Goal: Find specific page/section: Find specific page/section

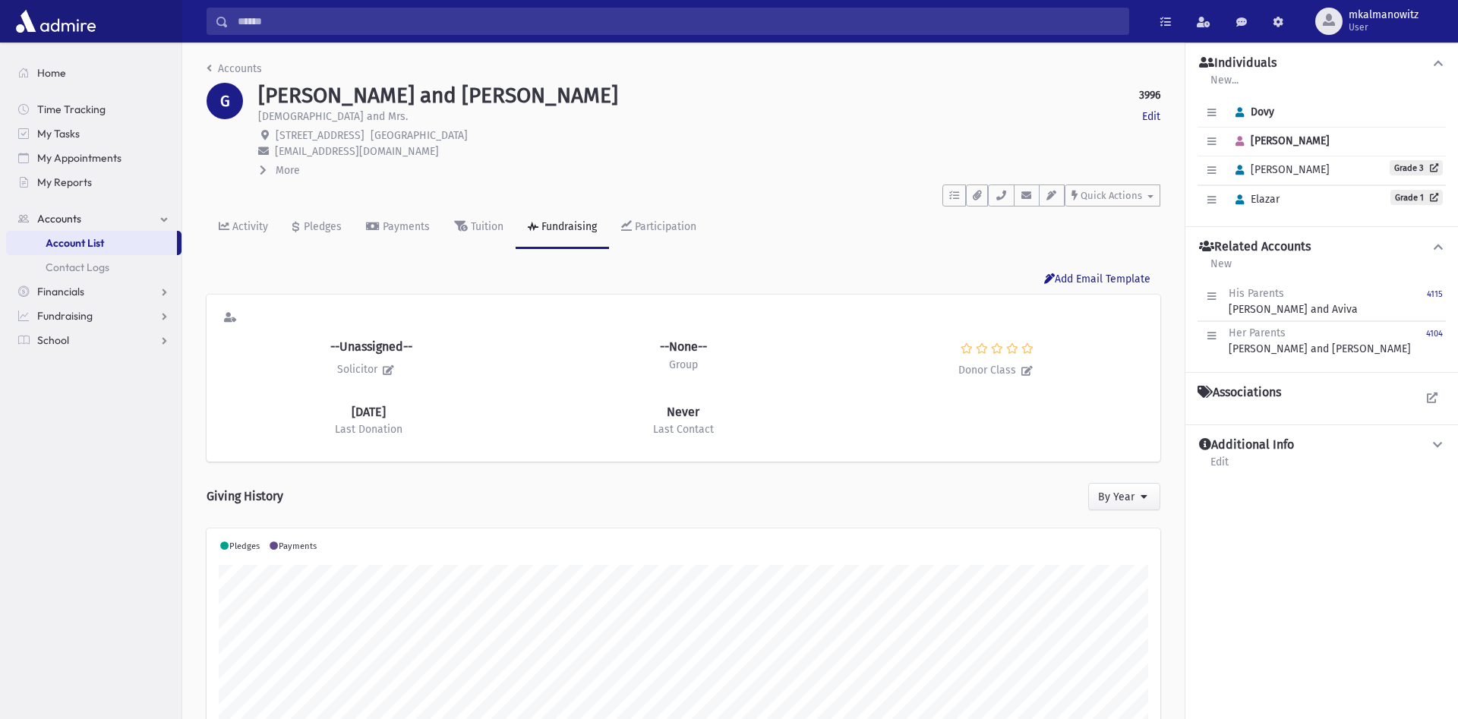
scroll to position [239, 954]
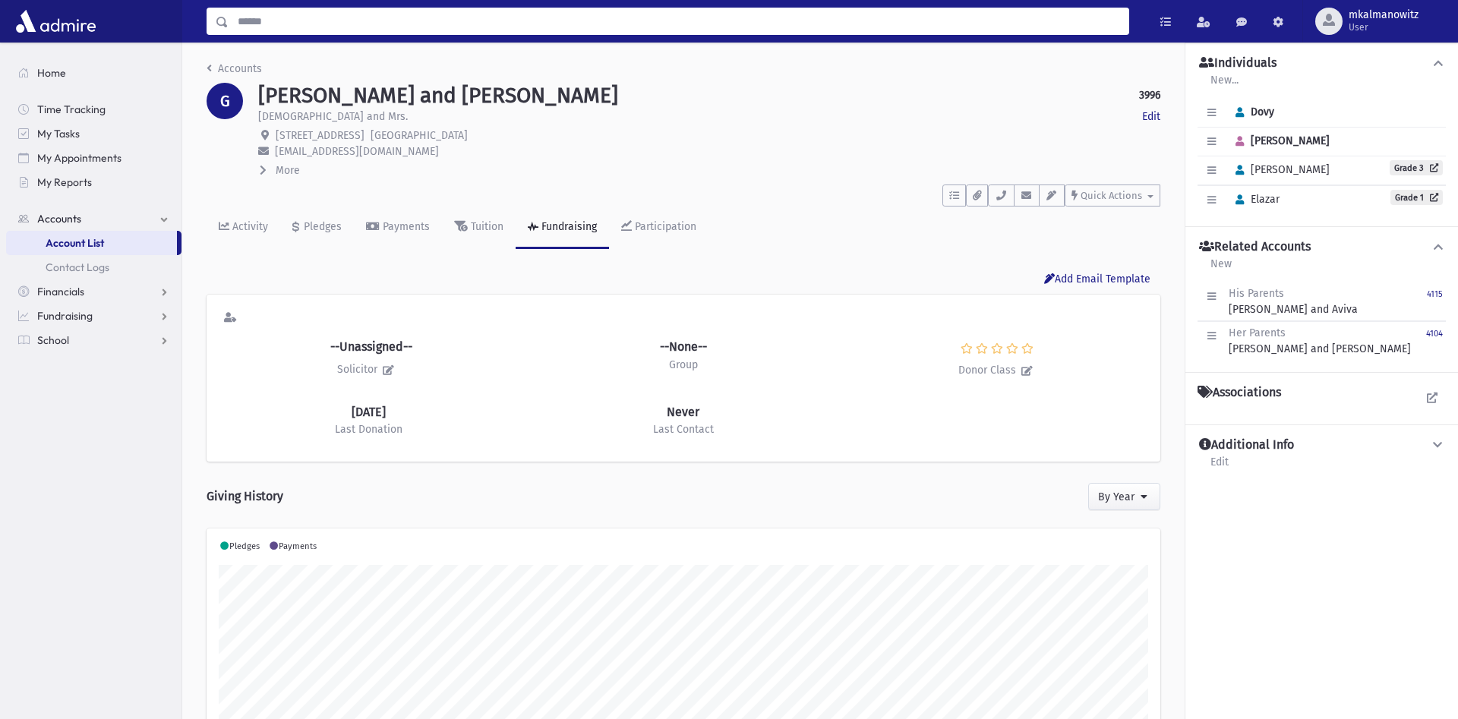
click at [665, 27] on input "Search" at bounding box center [679, 21] width 900 height 27
type input "*******"
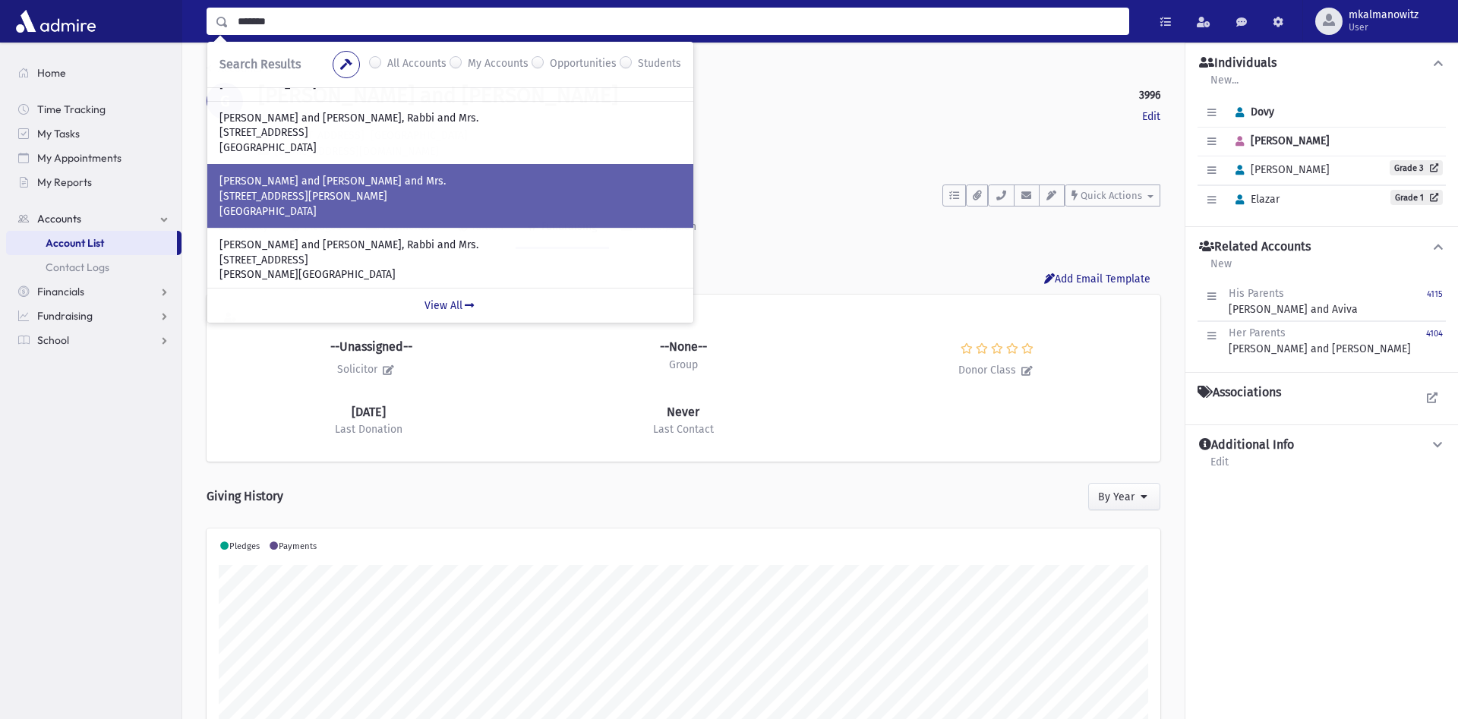
scroll to position [391, 0]
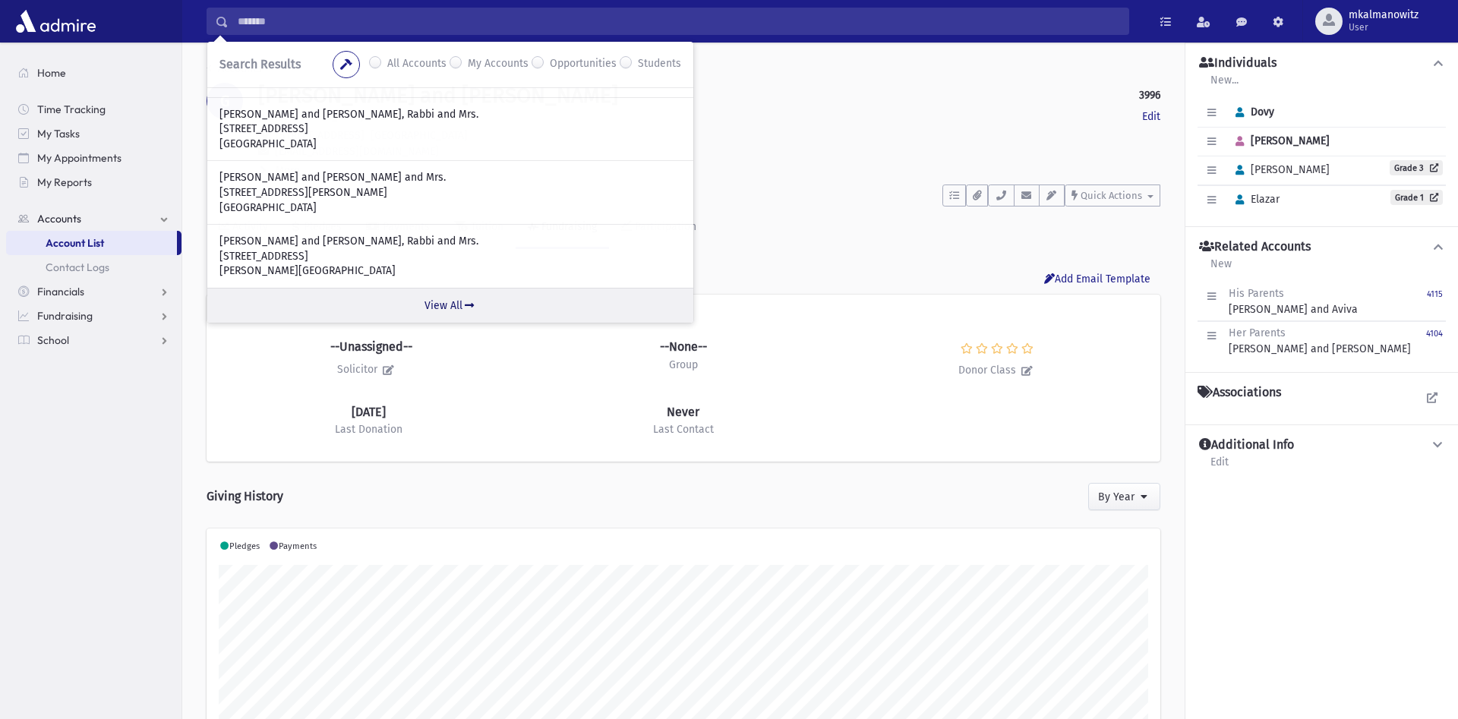
click at [448, 300] on link "View All" at bounding box center [450, 305] width 486 height 35
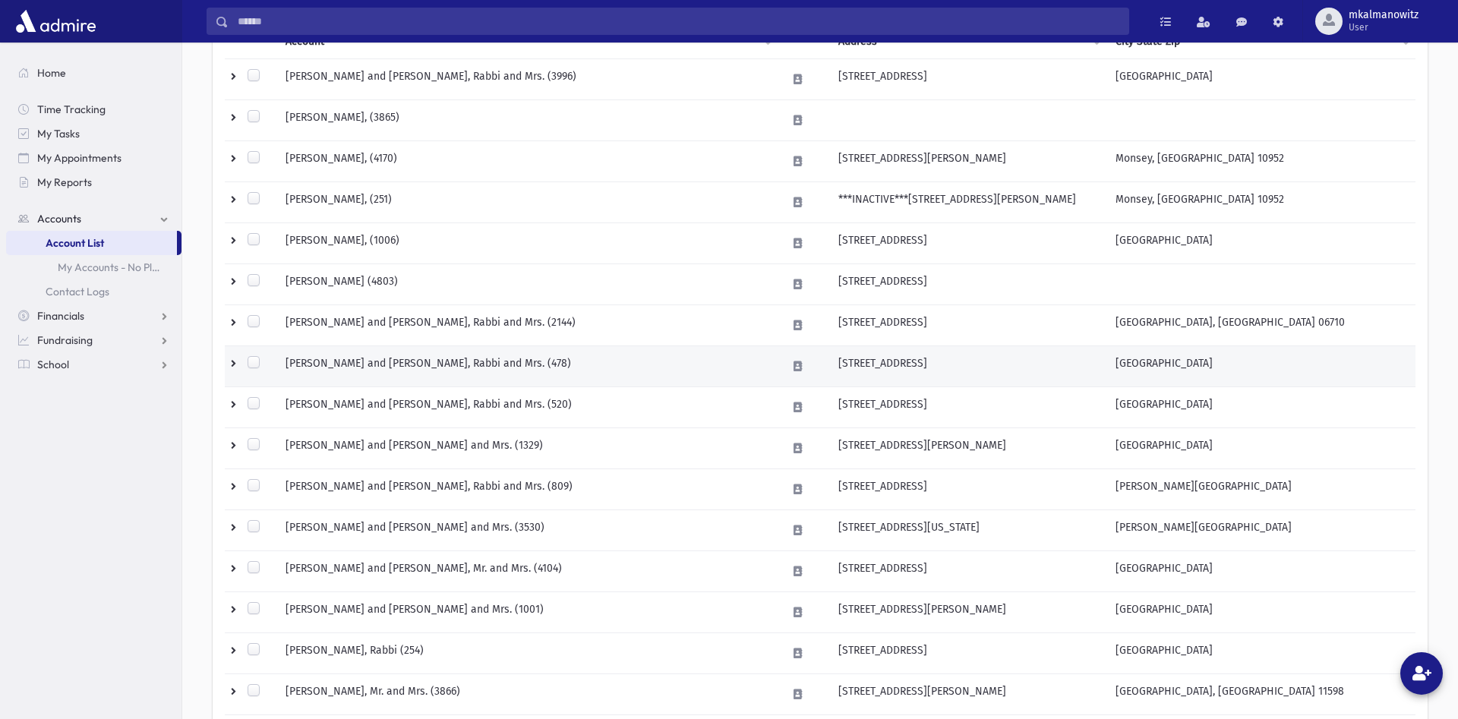
scroll to position [310, 0]
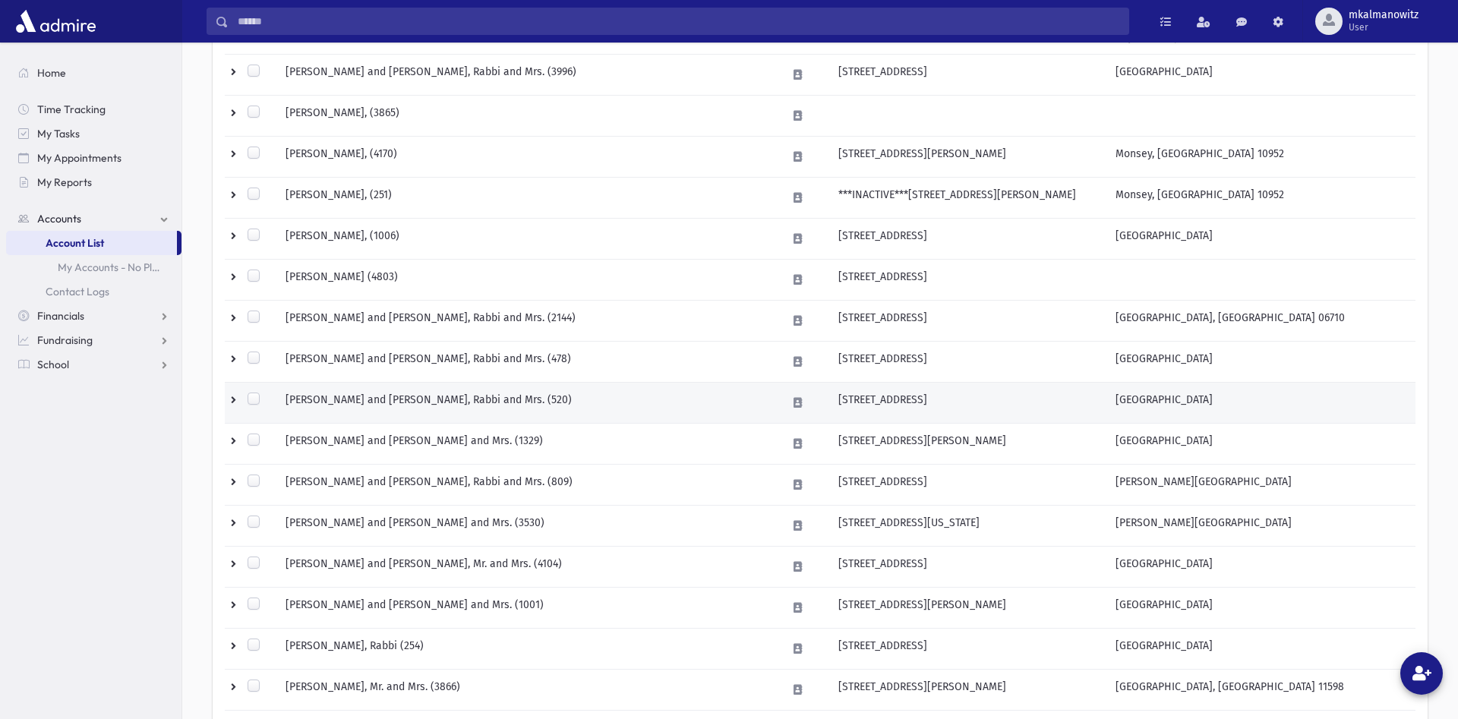
click at [406, 399] on td "KAUFMAN, Asher and Bina, Rabbi and Mrs. (520)" at bounding box center [526, 402] width 500 height 41
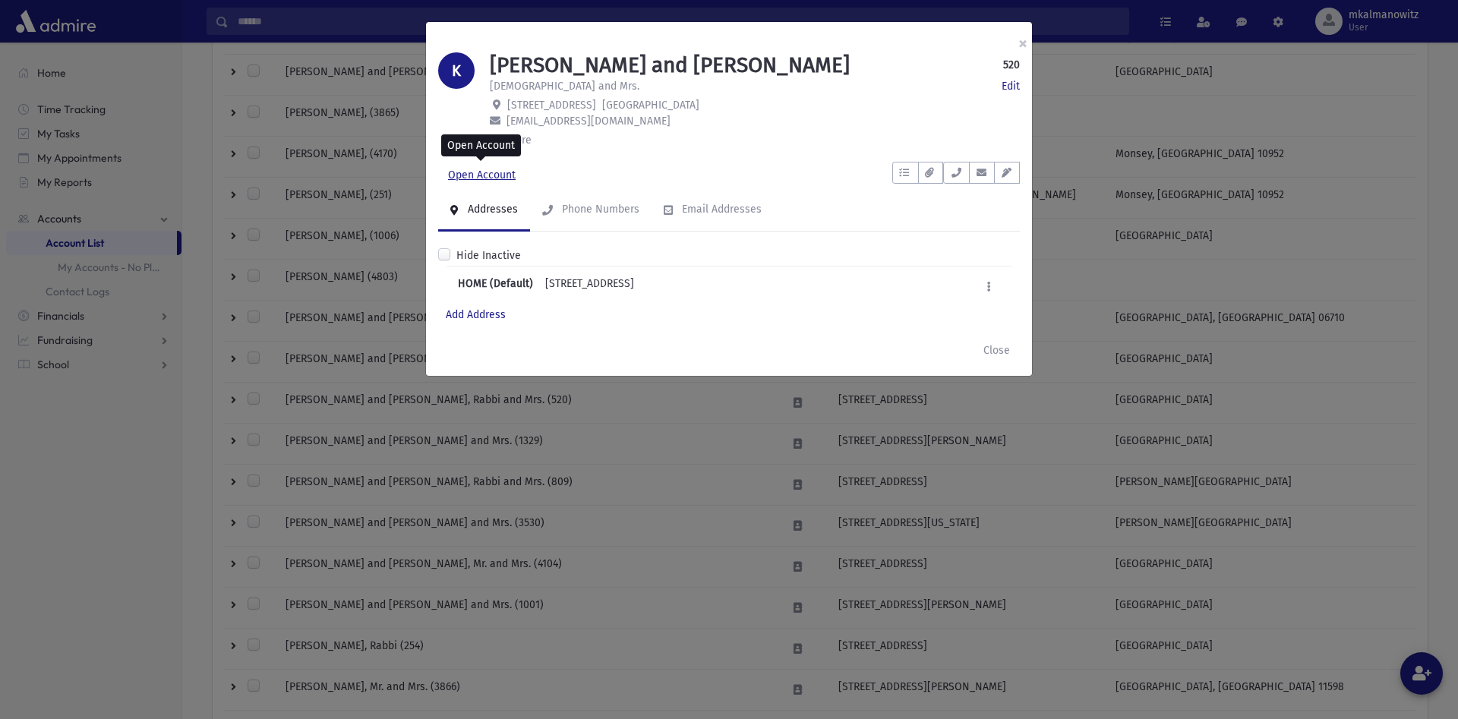
click at [489, 173] on link "Open Account" at bounding box center [481, 175] width 87 height 27
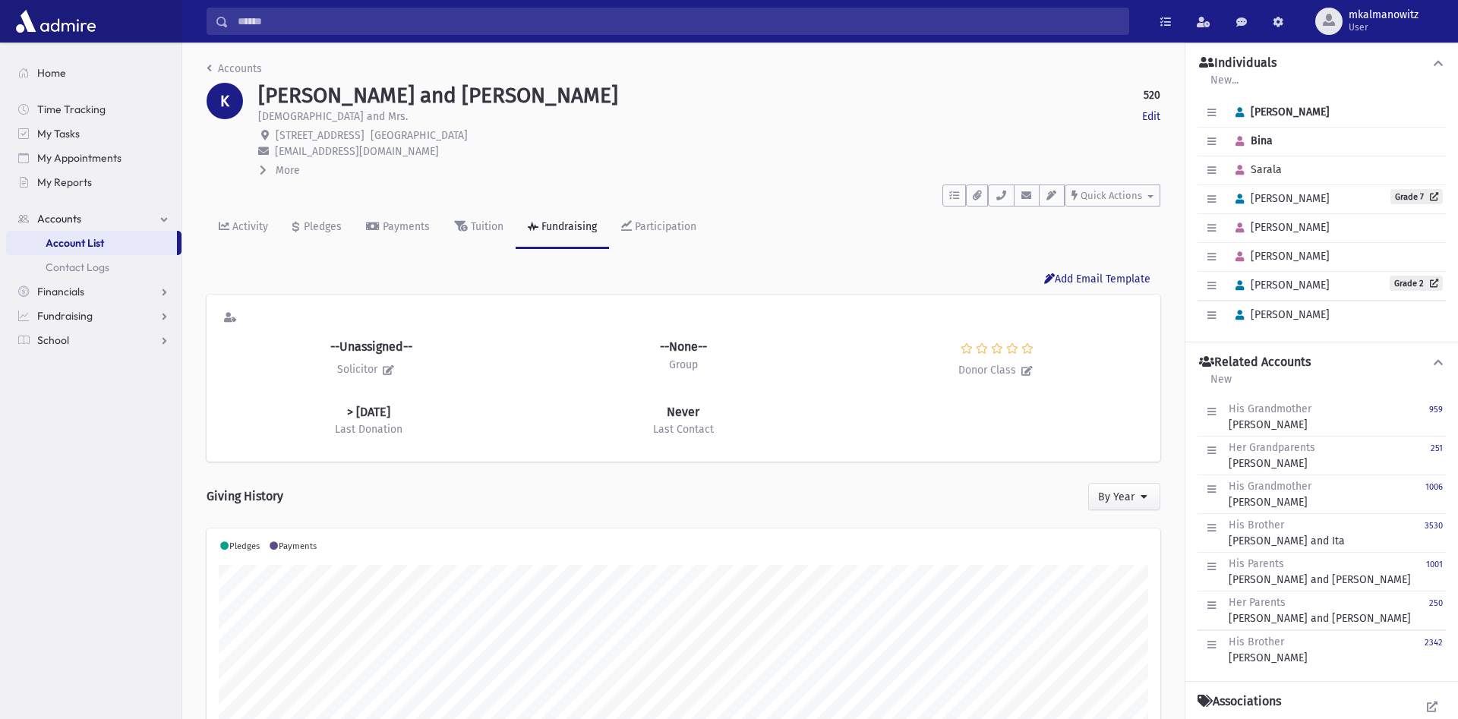
scroll to position [239, 954]
click at [260, 229] on div "Activity" at bounding box center [248, 226] width 39 height 13
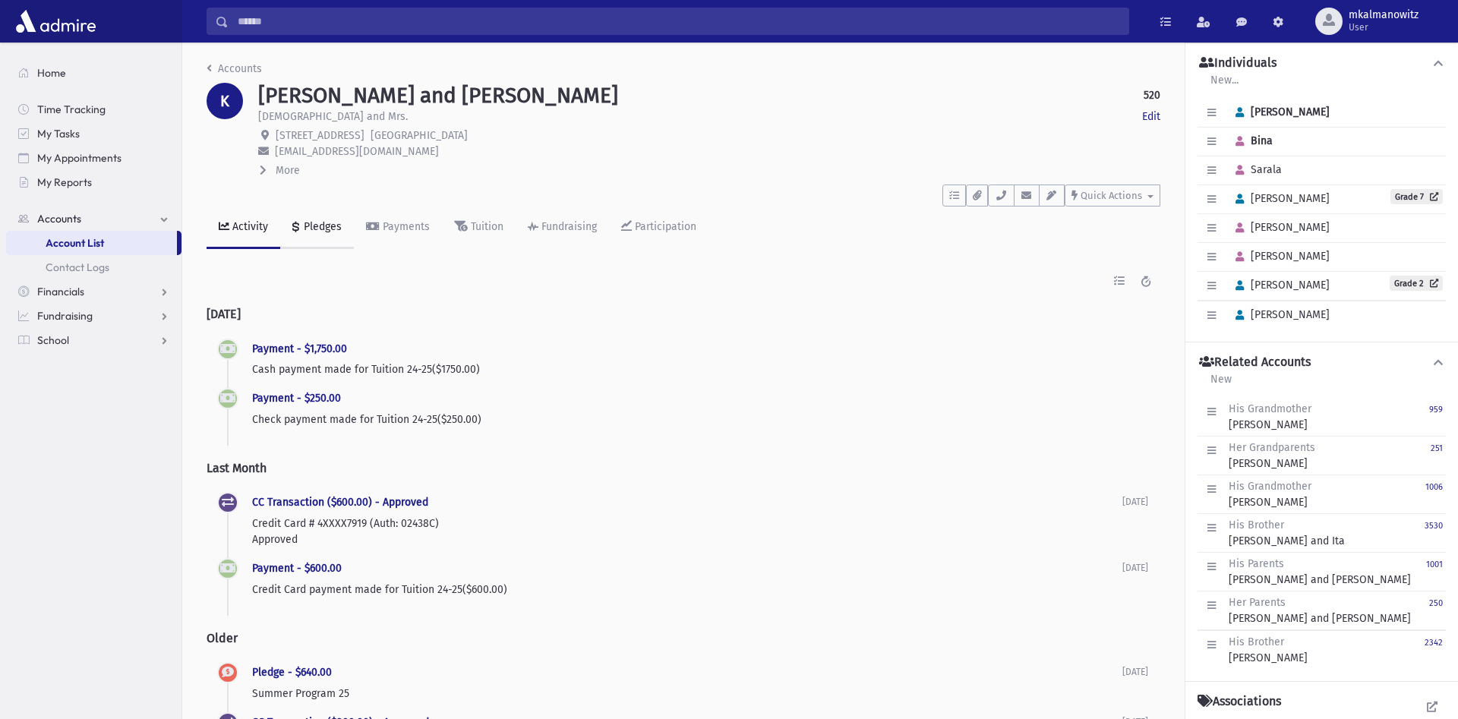
click at [314, 228] on div "Pledges" at bounding box center [321, 226] width 41 height 13
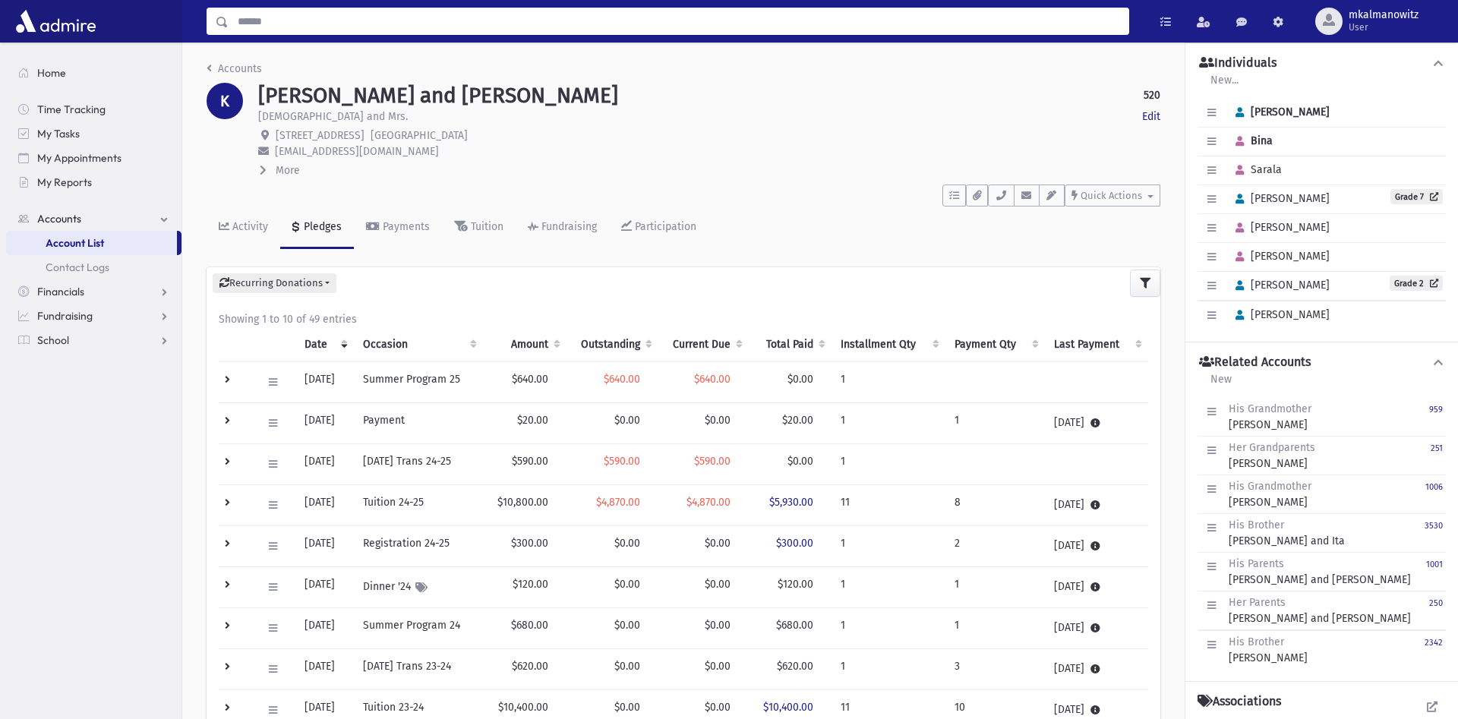
click at [369, 21] on input "Search" at bounding box center [679, 21] width 900 height 27
click at [257, 21] on input "Search" at bounding box center [679, 21] width 900 height 27
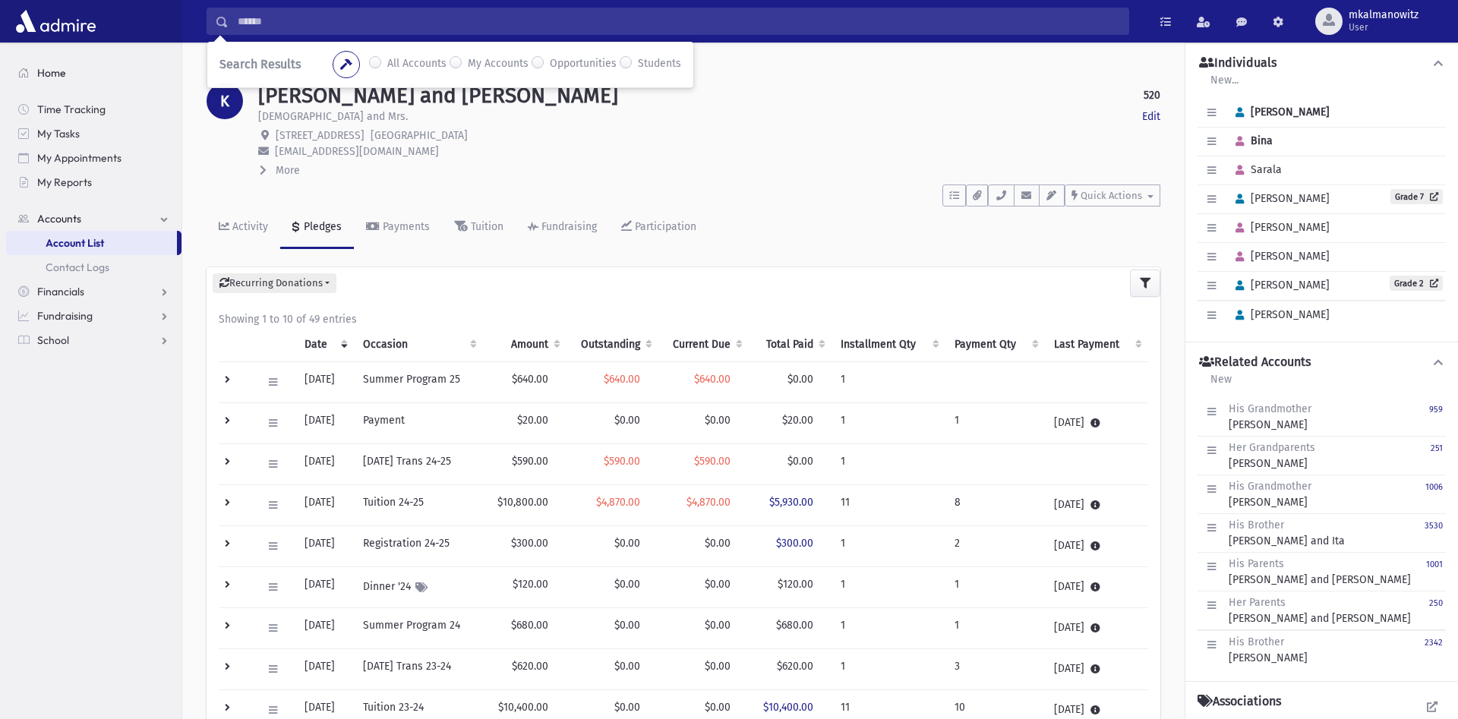
click at [67, 68] on link "Home" at bounding box center [93, 73] width 175 height 24
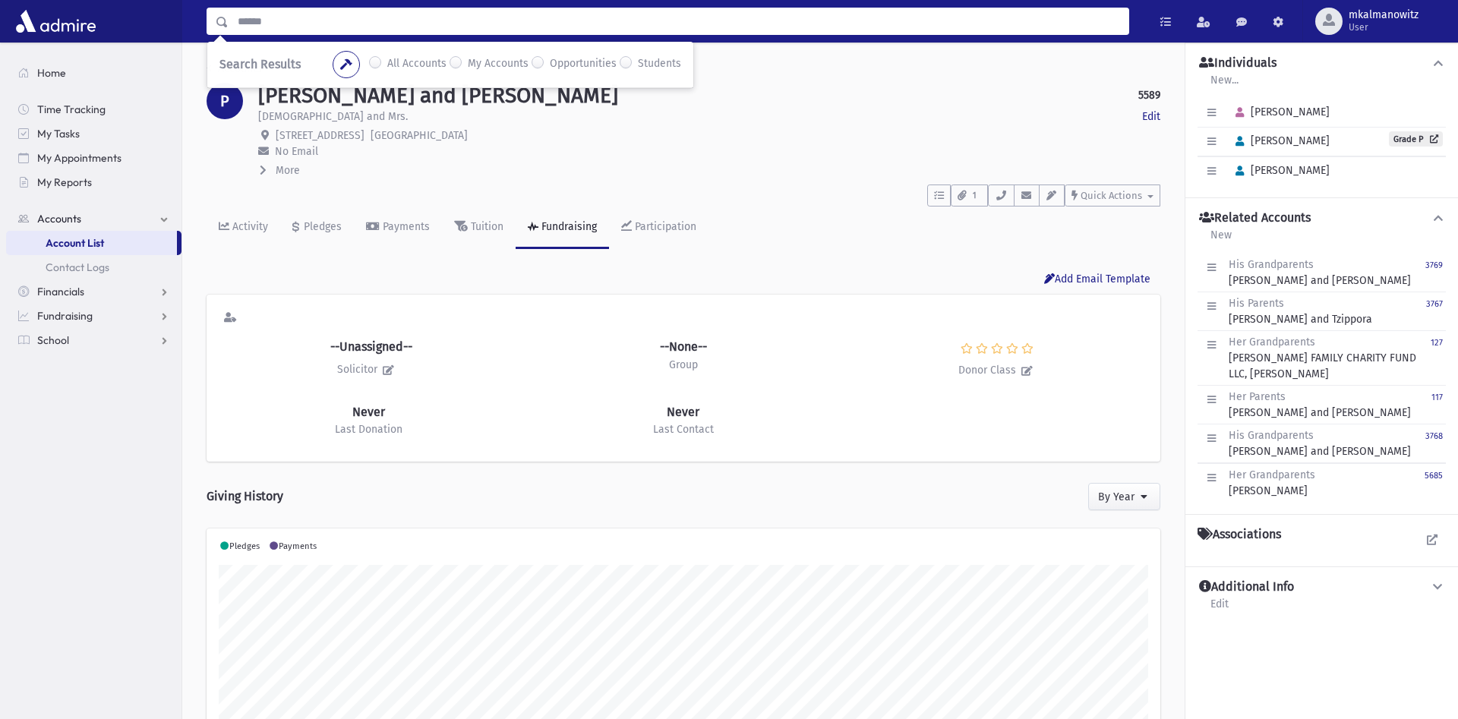
scroll to position [239, 954]
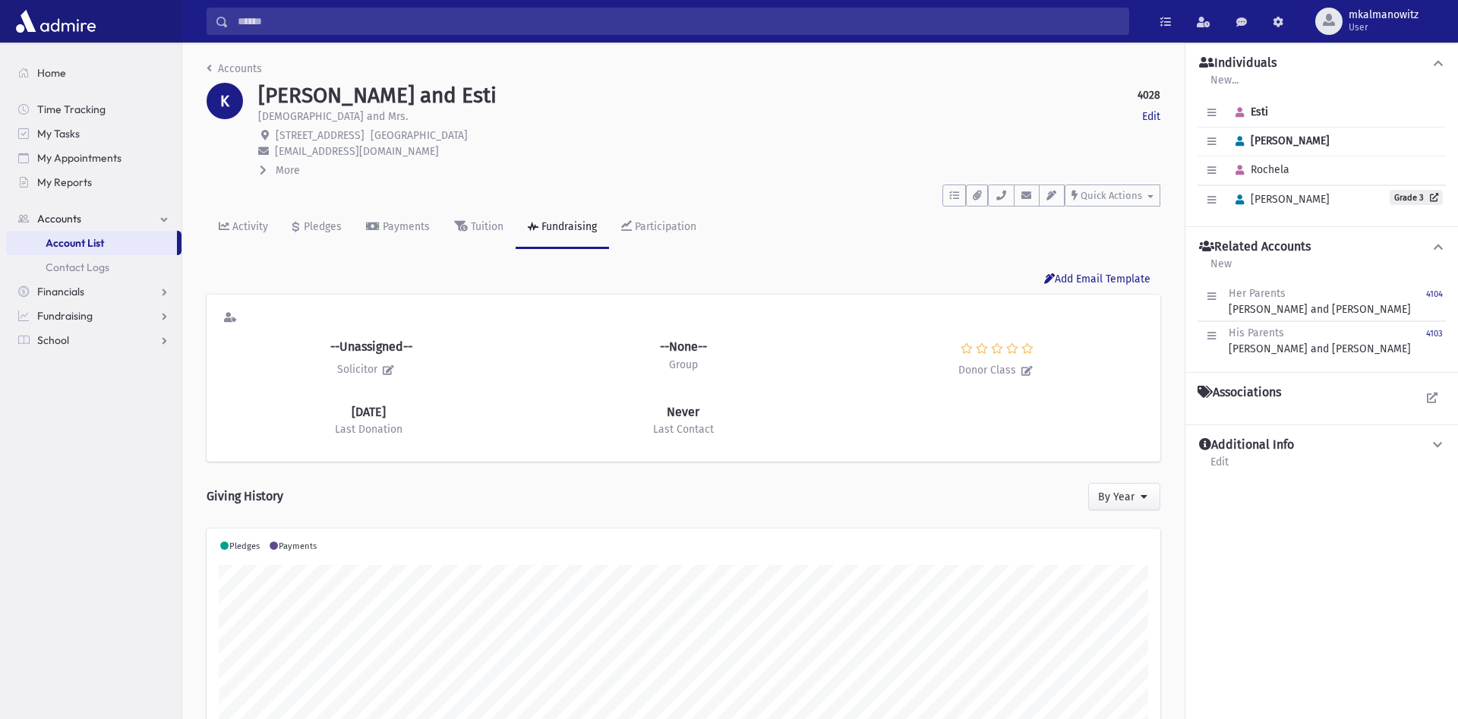
scroll to position [239, 954]
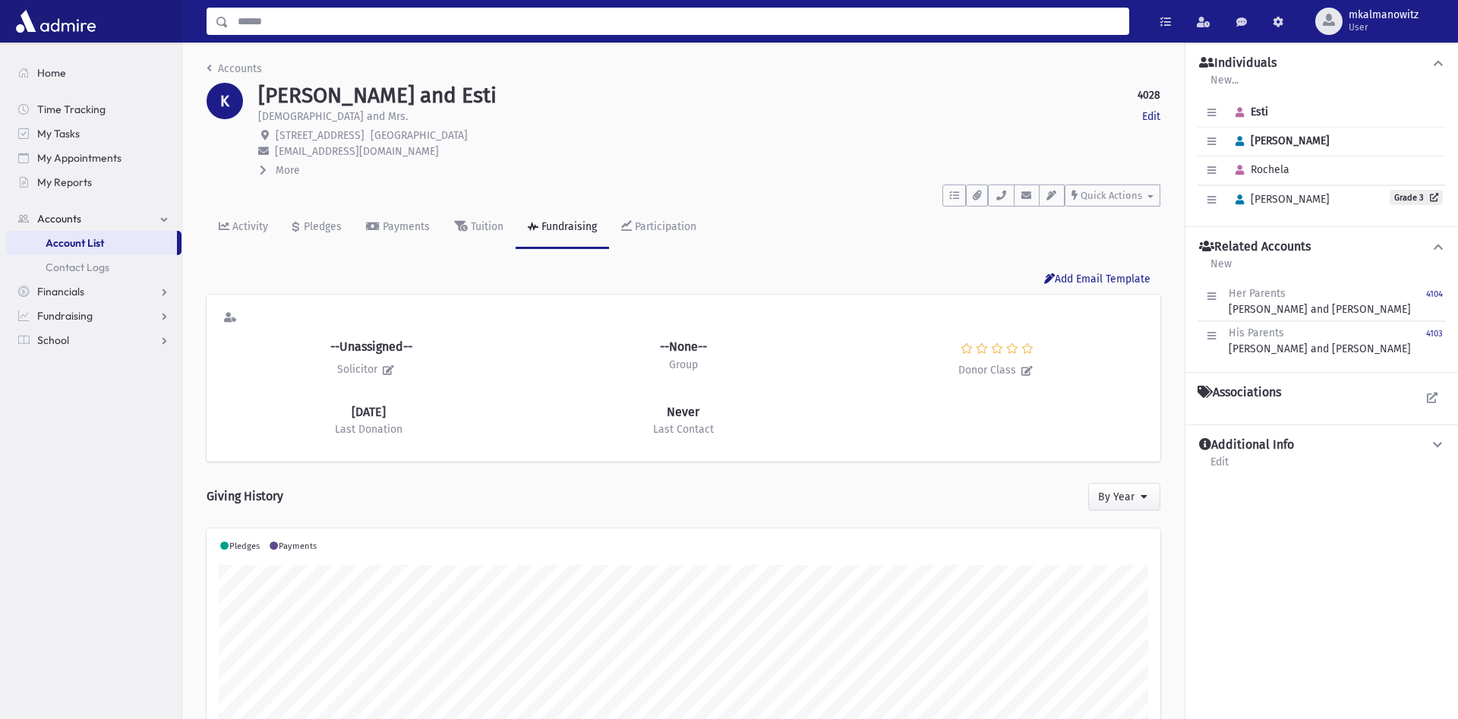
click at [434, 18] on input "Search" at bounding box center [679, 21] width 900 height 27
click at [857, 141] on p "1494 Canterburry Rd Lakewood, NJ 08701" at bounding box center [709, 136] width 902 height 16
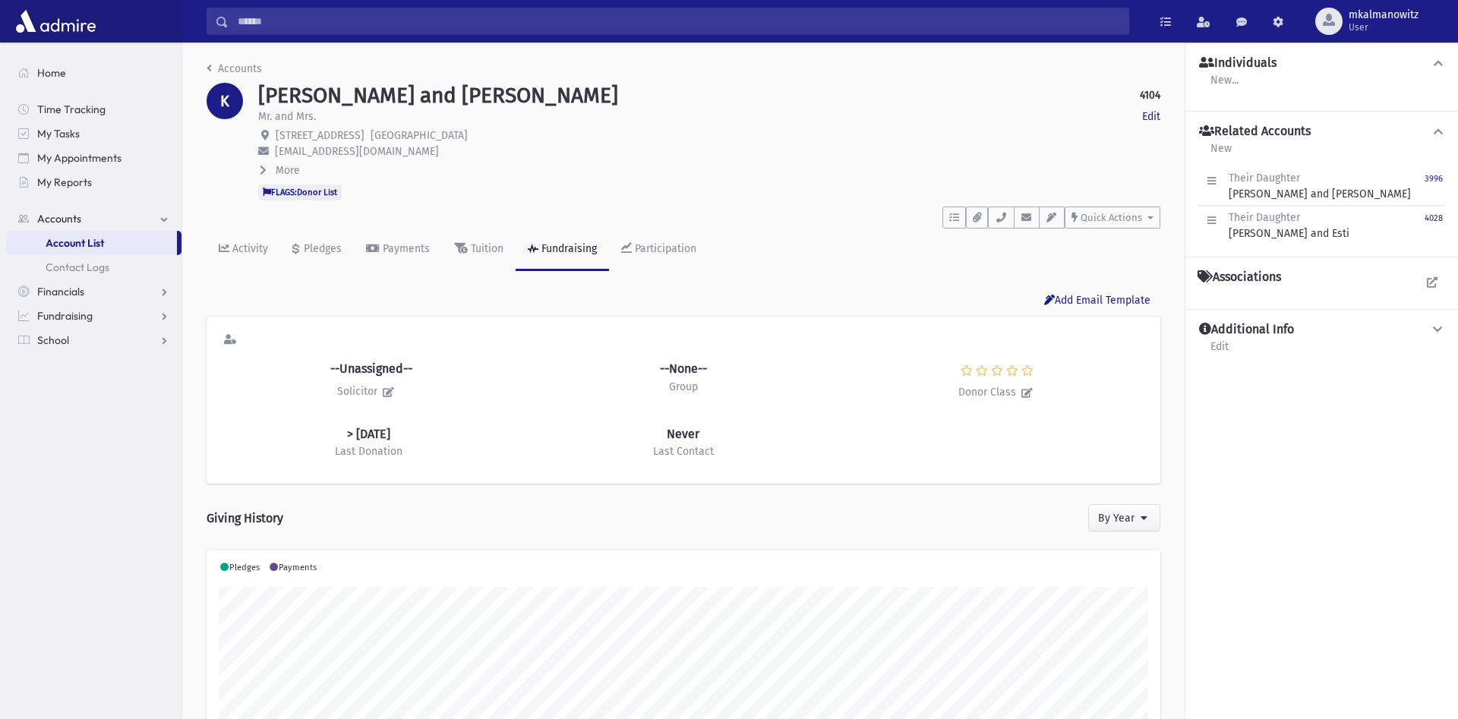
scroll to position [238, 954]
